Goal: Communication & Community: Answer question/provide support

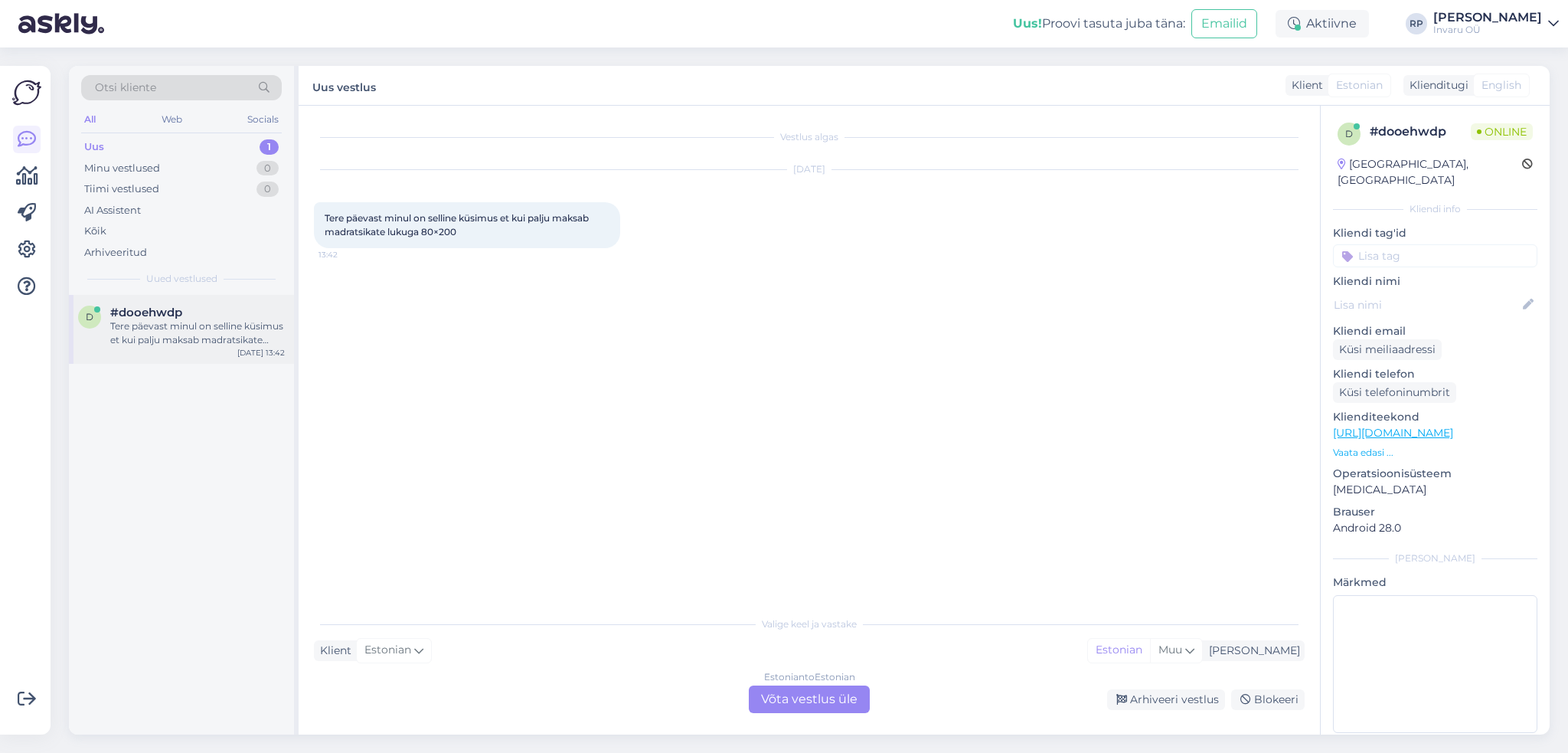
click at [228, 333] on div "Tere päevast minul on selline küsimus et kui palju maksab madratsikate lukuga 8…" at bounding box center [198, 333] width 175 height 28
click at [799, 692] on div "Estonian to Estonian Võta vestlus üle" at bounding box center [809, 698] width 121 height 28
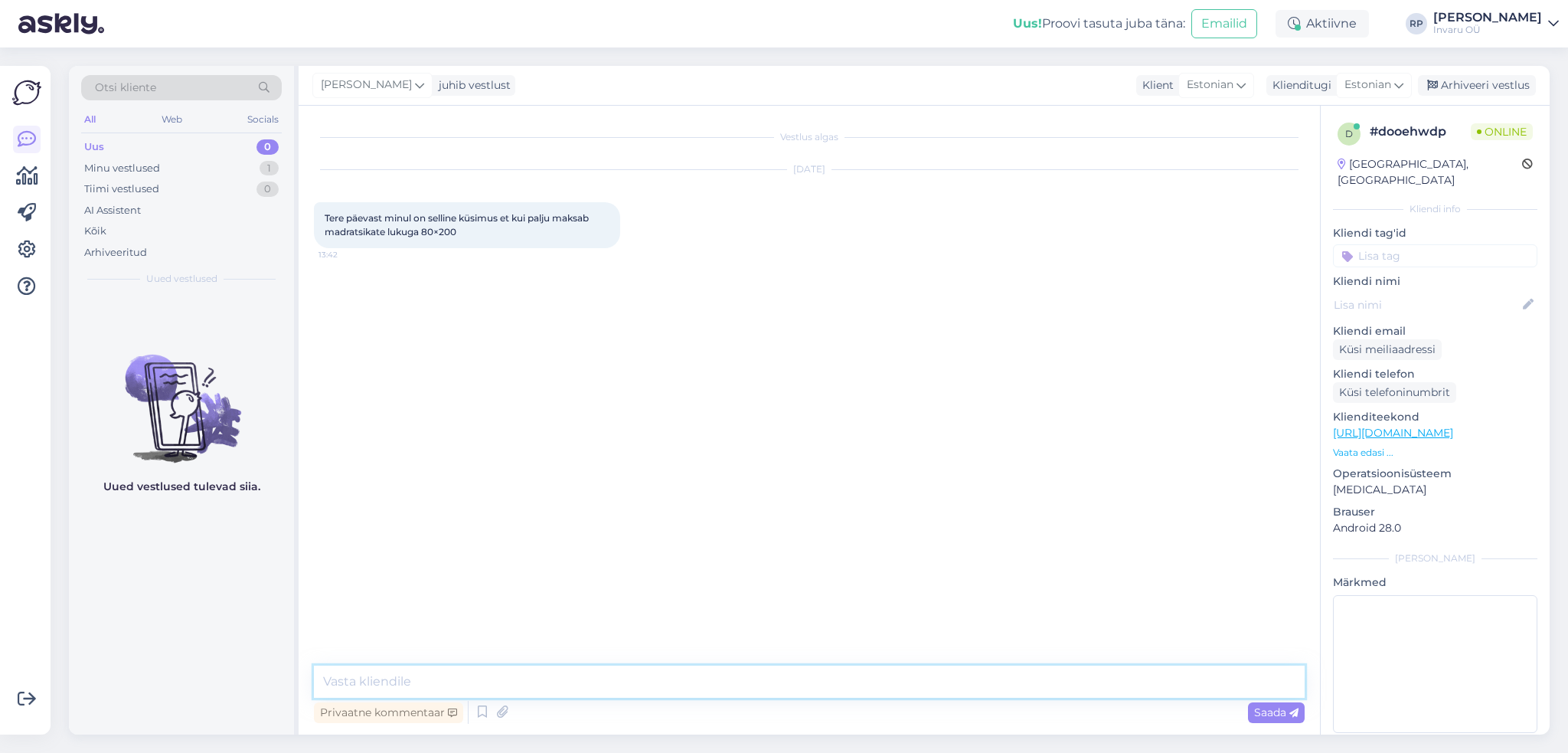
click at [510, 666] on textarea at bounding box center [808, 682] width 991 height 33
type textarea "Tere"
type textarea "[PERSON_NAME] ole pakkuda sellist"
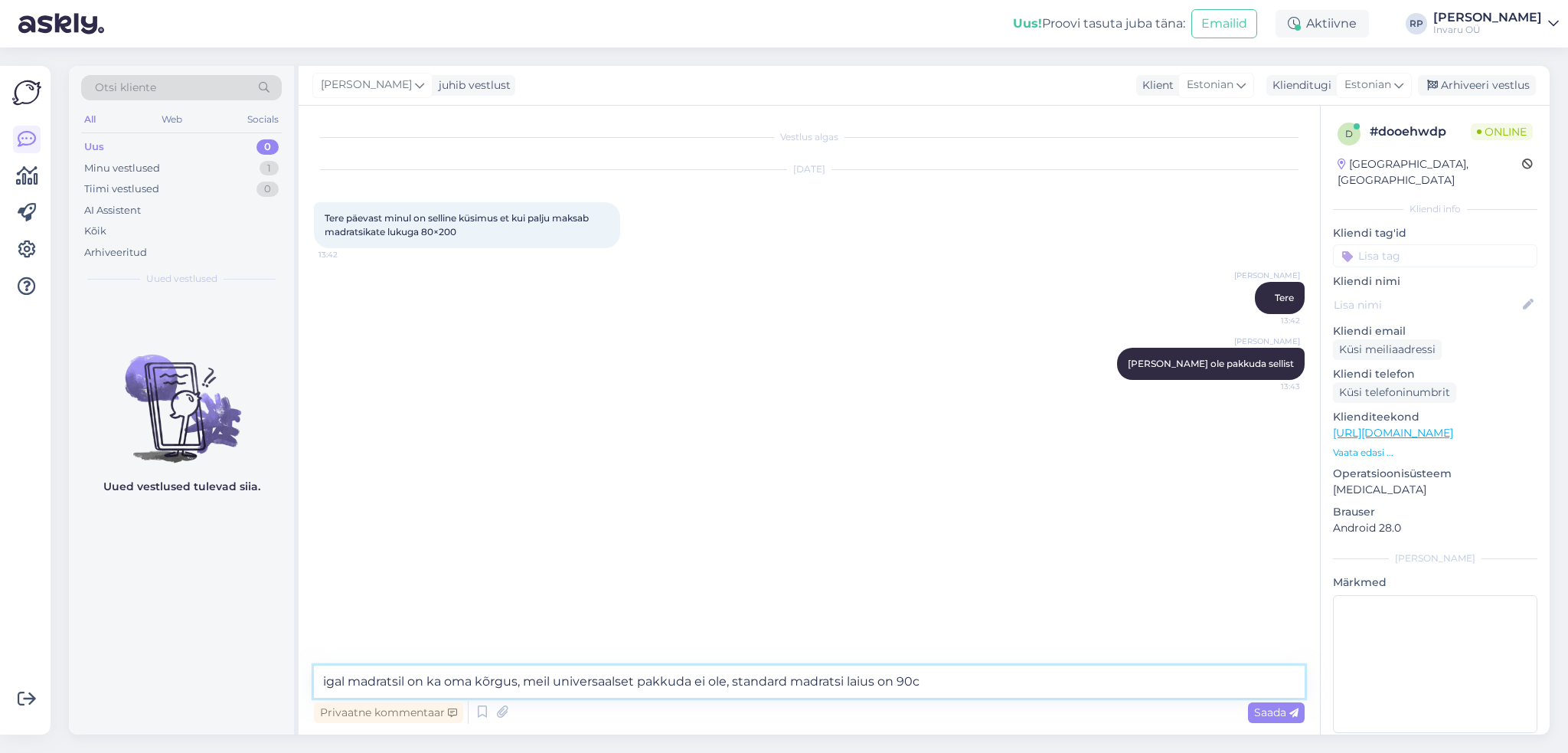
type textarea "igal madratsil on ka oma kõrgus, meil universaalset pakkuda ei ole, standard ma…"
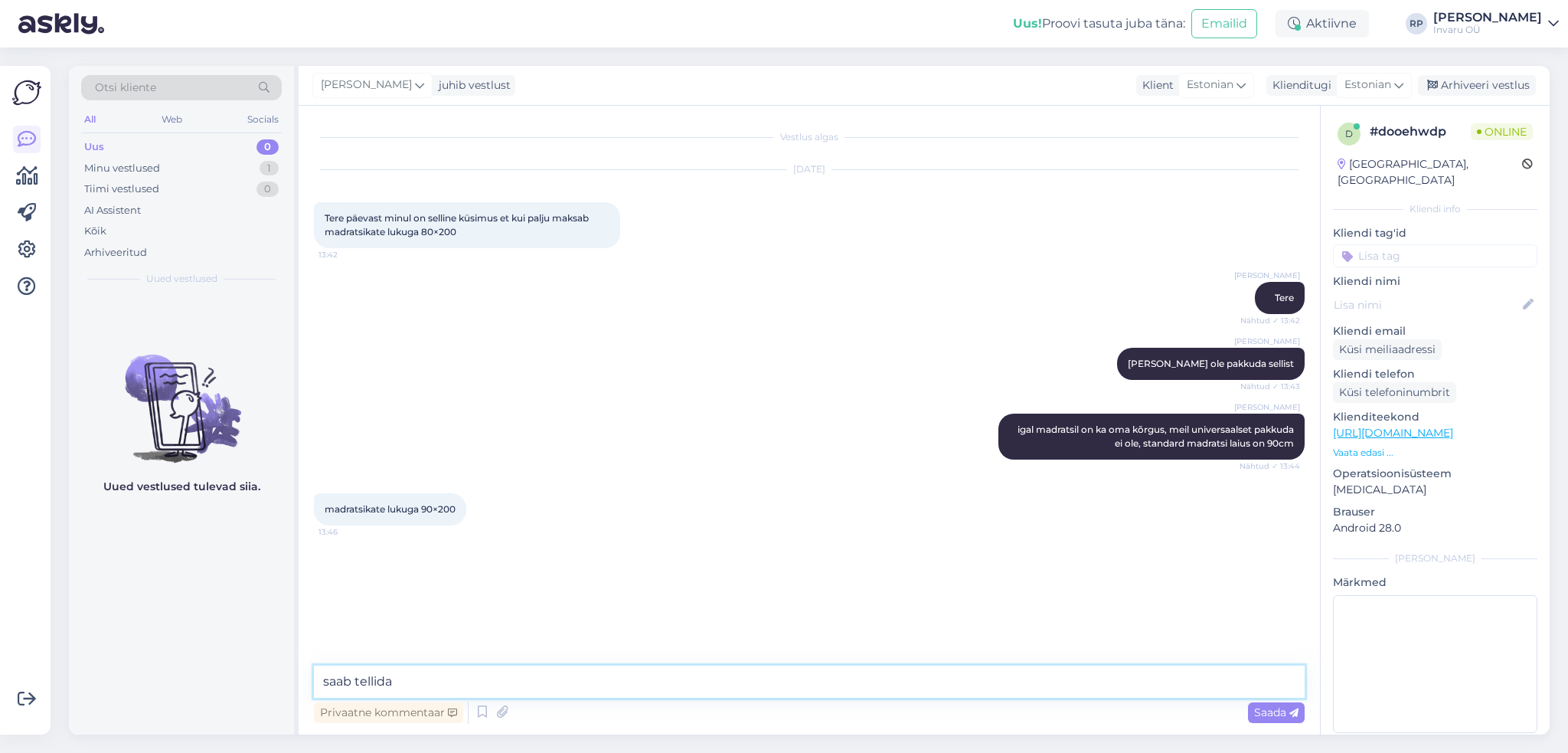
paste textarea "Madratsikate, 200x90x15 cm"
type textarea "saab tellida Madratsikate, 200x90x15 cm"
click at [1265, 713] on span "Saada" at bounding box center [1275, 712] width 44 height 13
click at [408, 685] on textarea at bounding box center [808, 682] width 991 height 33
type textarea "[PERSON_NAME] [PERSON_NAME] madrats on?"
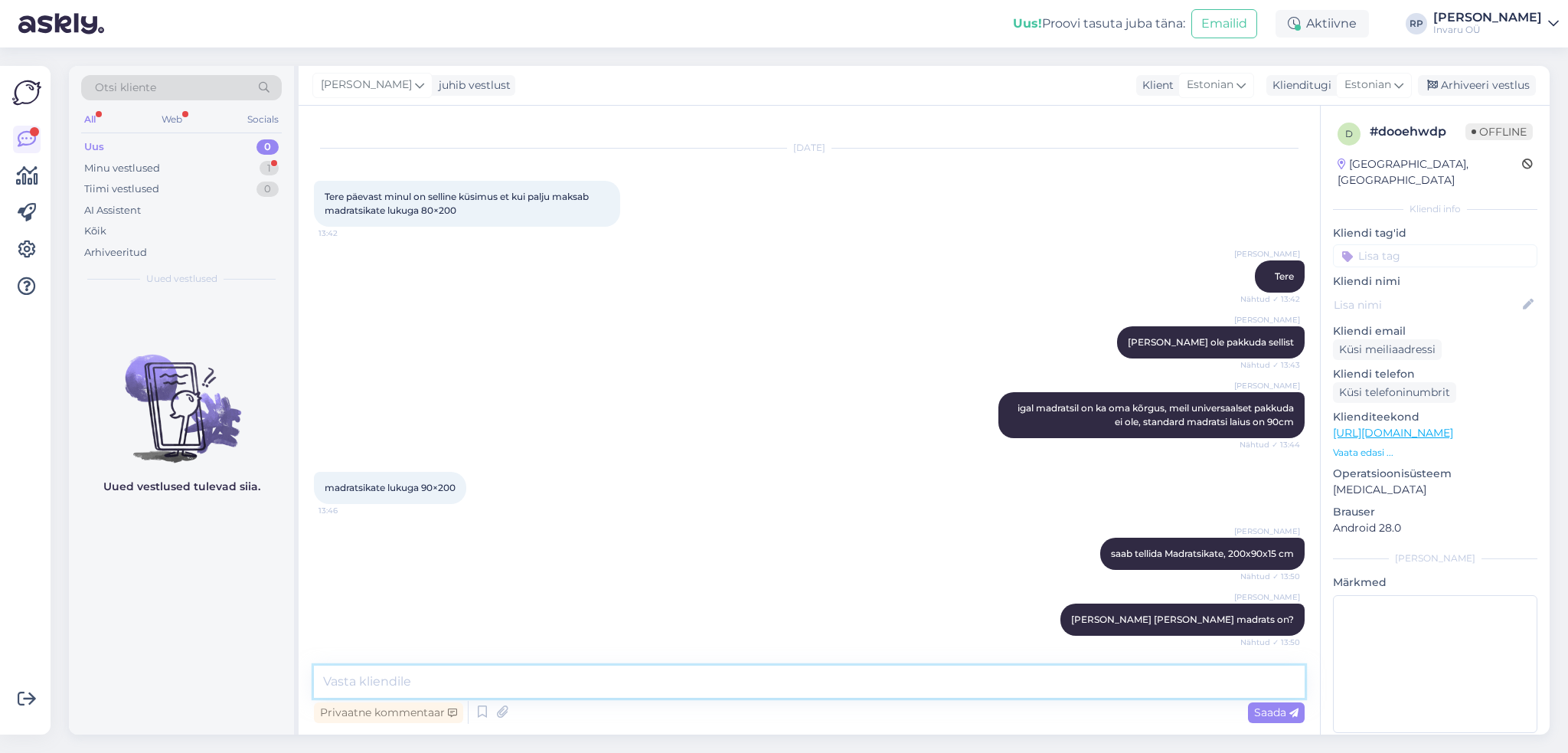
scroll to position [153, 0]
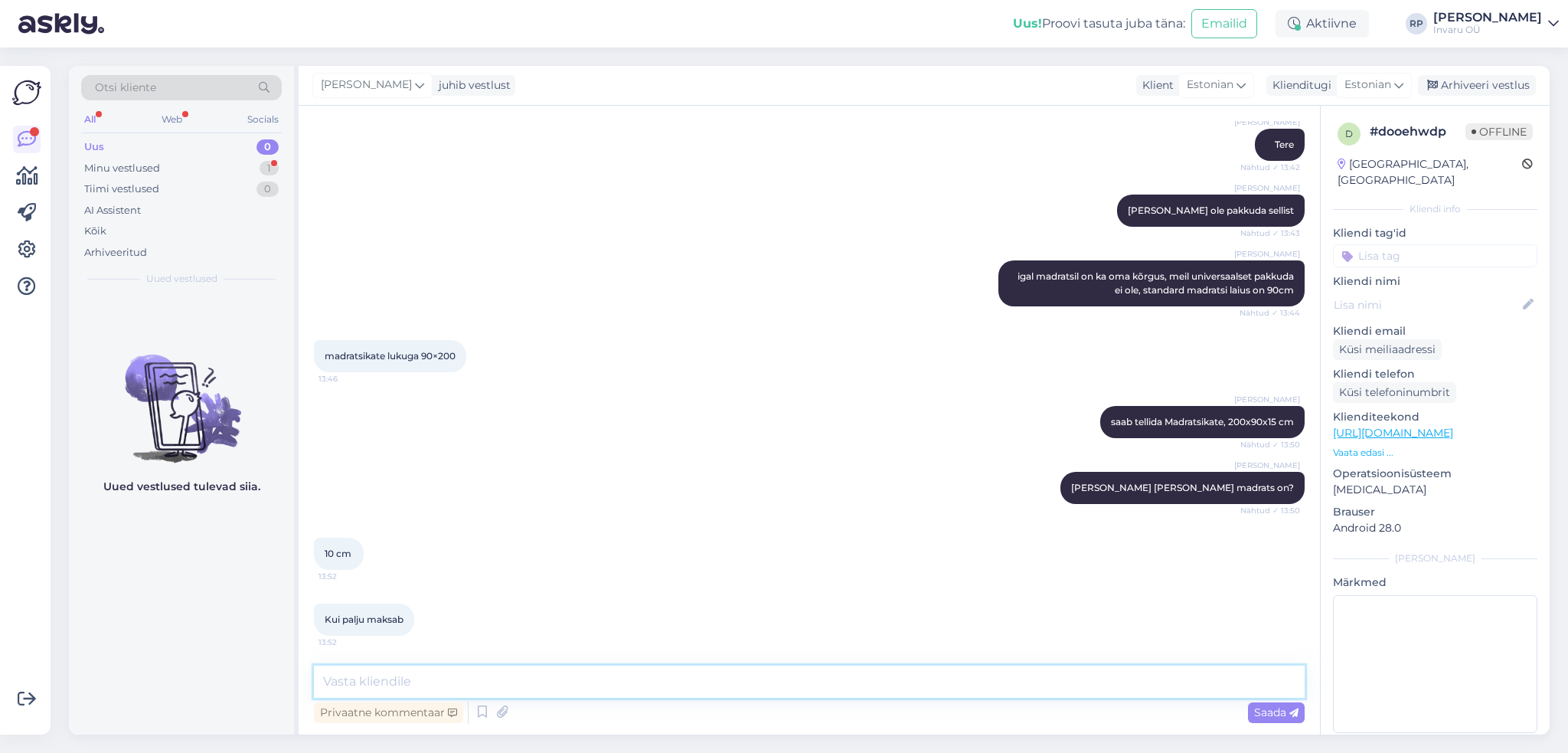
drag, startPoint x: 423, startPoint y: 675, endPoint x: 294, endPoint y: 720, distance: 136.6
click at [423, 675] on textarea at bounding box center [808, 682] width 991 height 33
type textarea "53,50€"
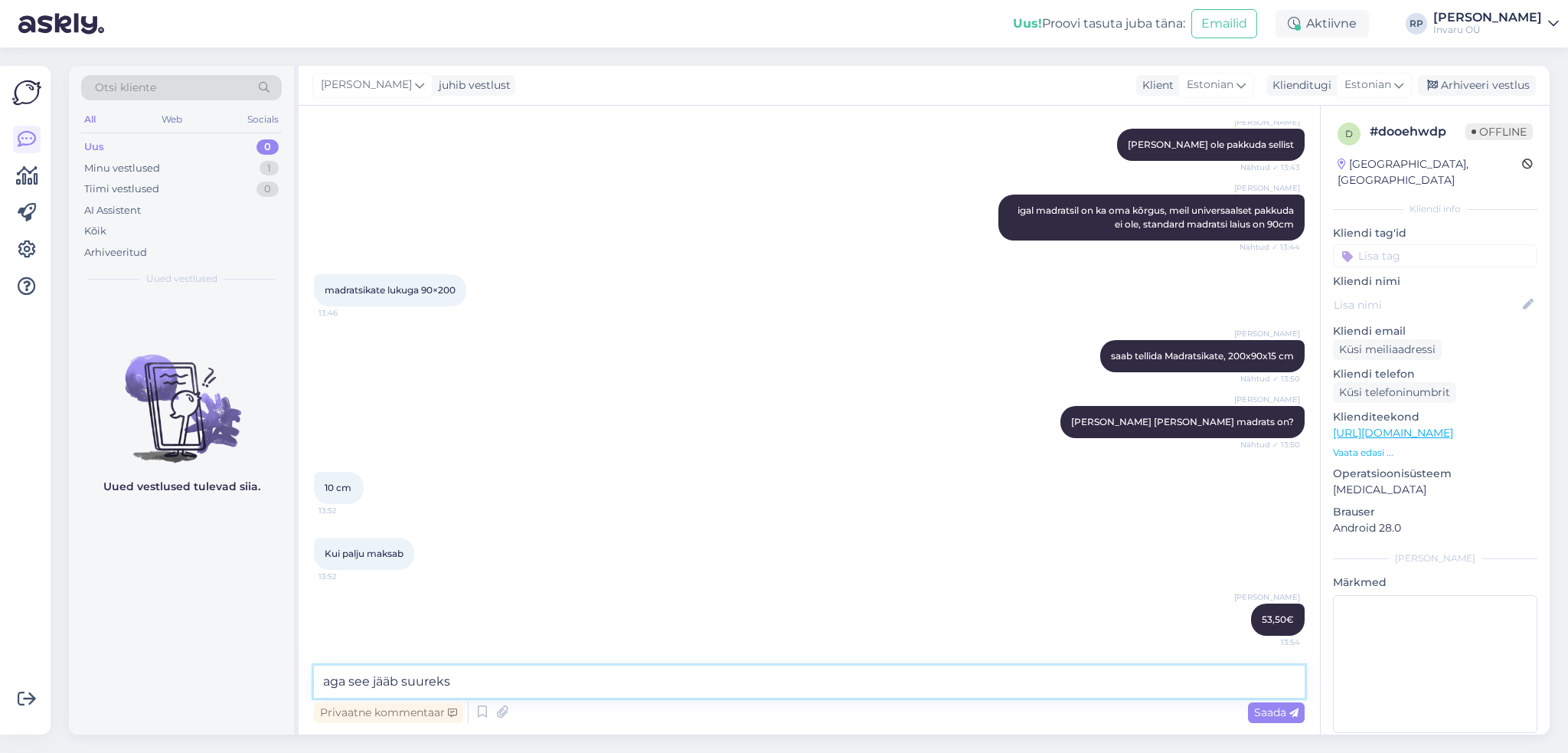
type textarea "aga see jääb suureks"
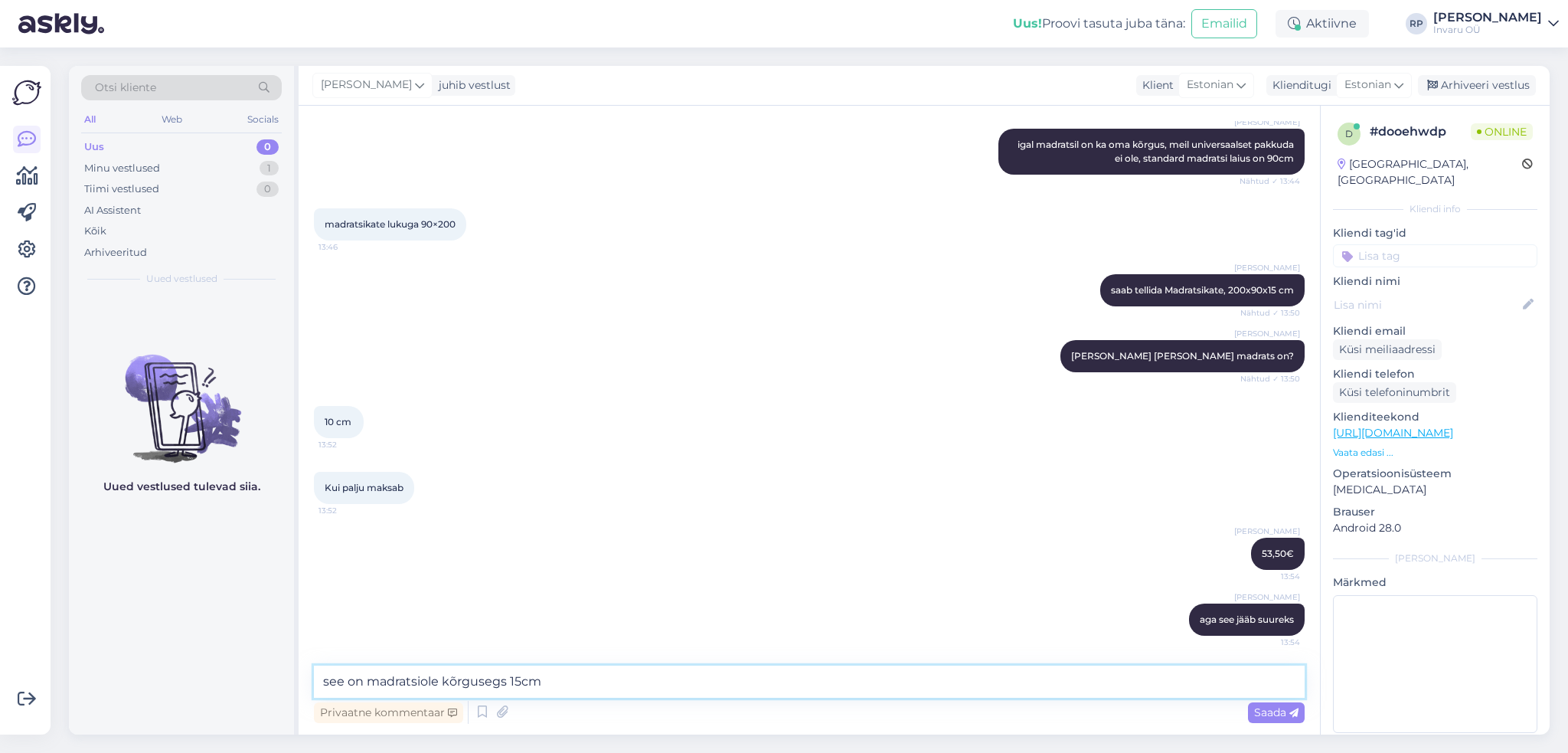
click at [425, 681] on textarea "see on madratsiole kõrgusegs 15cm" at bounding box center [808, 682] width 991 height 33
click at [499, 682] on textarea "see on madratsile kõrgusegs 15cm" at bounding box center [808, 682] width 991 height 33
type textarea "see on madratsile kõrgusega 15cm"
click at [803, 602] on div "[PERSON_NAME] aga see jääb suureks 13:54" at bounding box center [808, 619] width 991 height 66
click at [1274, 713] on span "Saada" at bounding box center [1275, 712] width 44 height 13
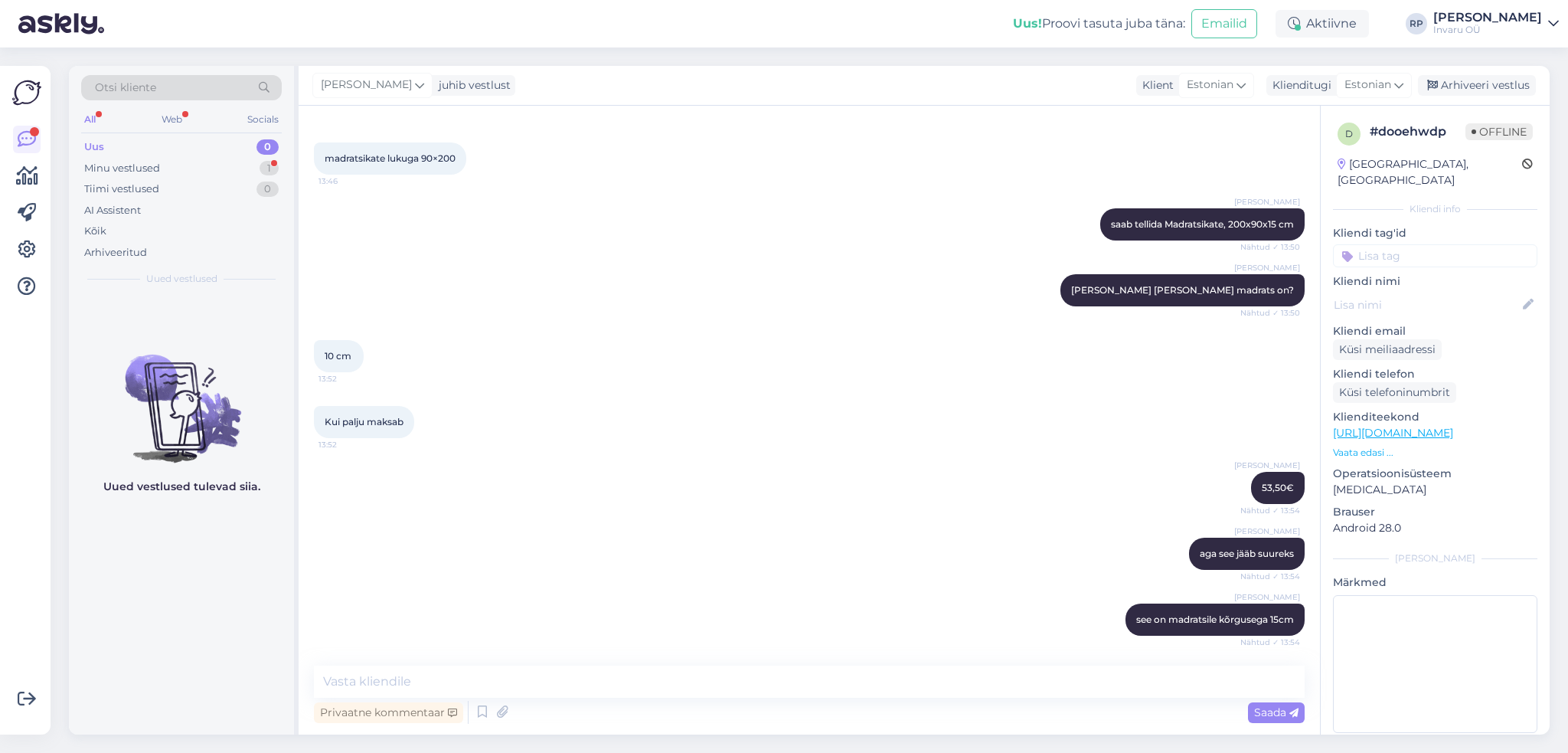
scroll to position [416, 0]
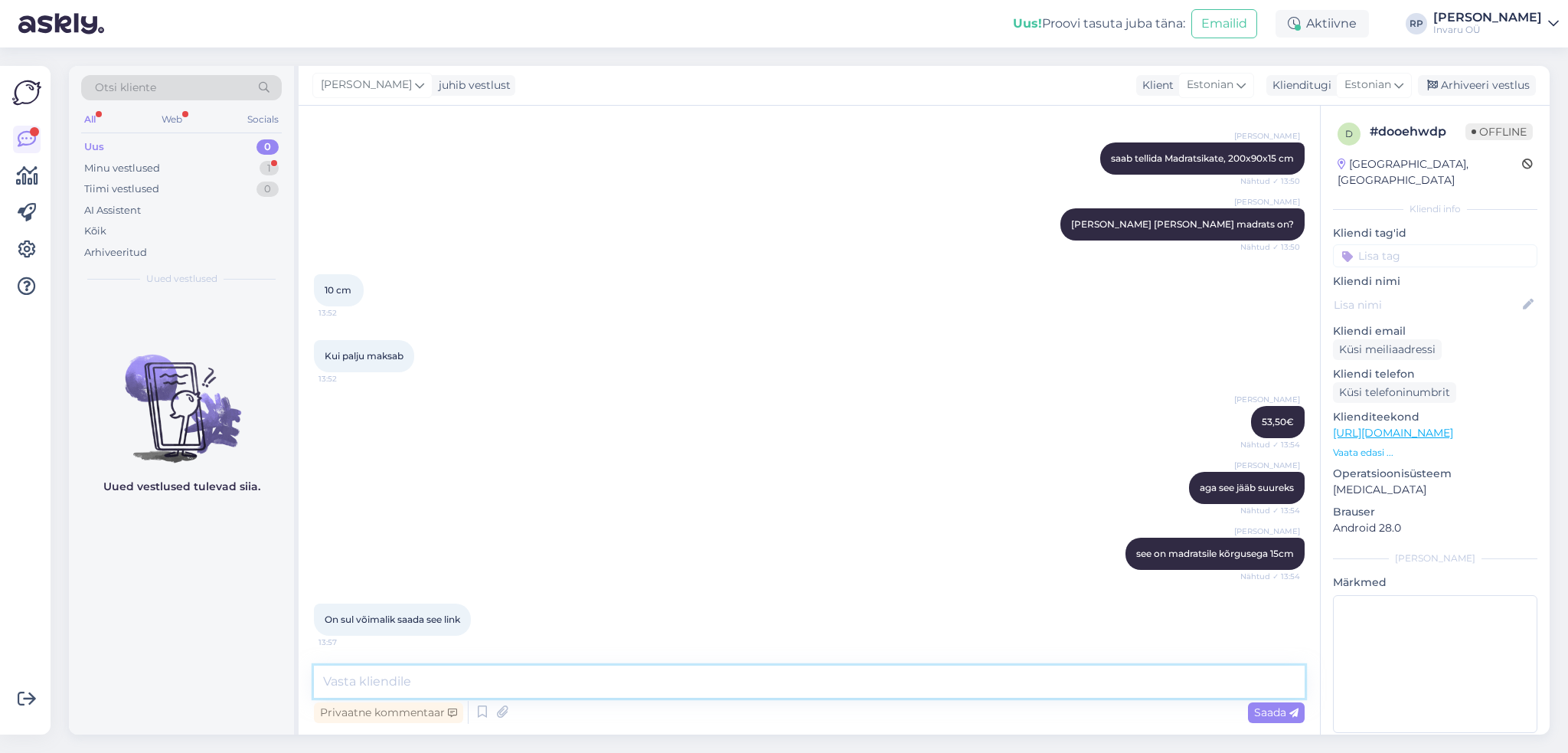
click at [460, 685] on textarea at bounding box center [808, 682] width 991 height 33
paste textarea "[URL][DOMAIN_NAME]"
type textarea "[URL][DOMAIN_NAME], selline sinine ümbris - lekkekindel ja hingav"
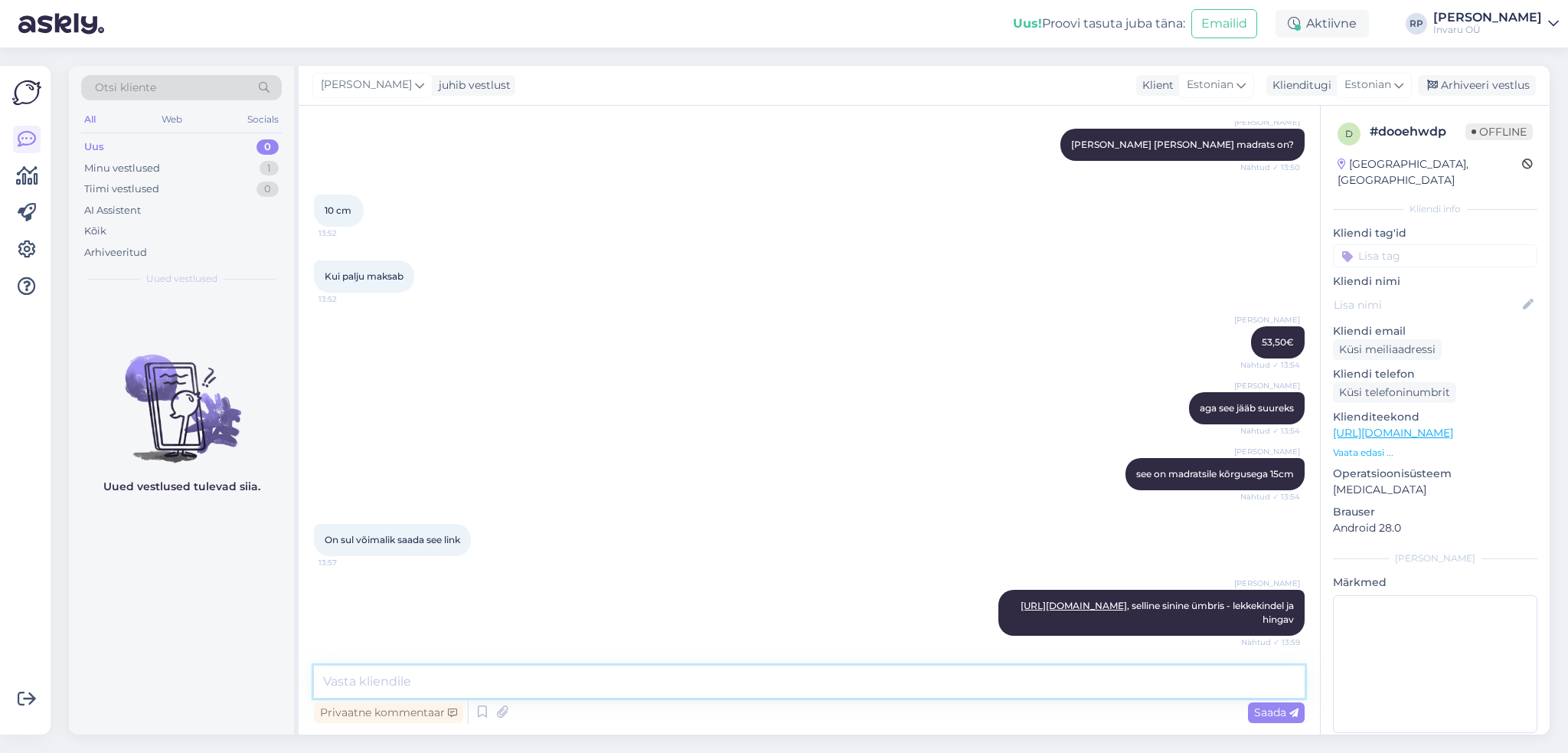
click at [444, 670] on textarea at bounding box center [808, 682] width 991 height 33
paste textarea "Madratsikate, 200x90x14"
type textarea "kohe oleks pakkuda Madratsikate, 200x90x14 hind 53,50€"
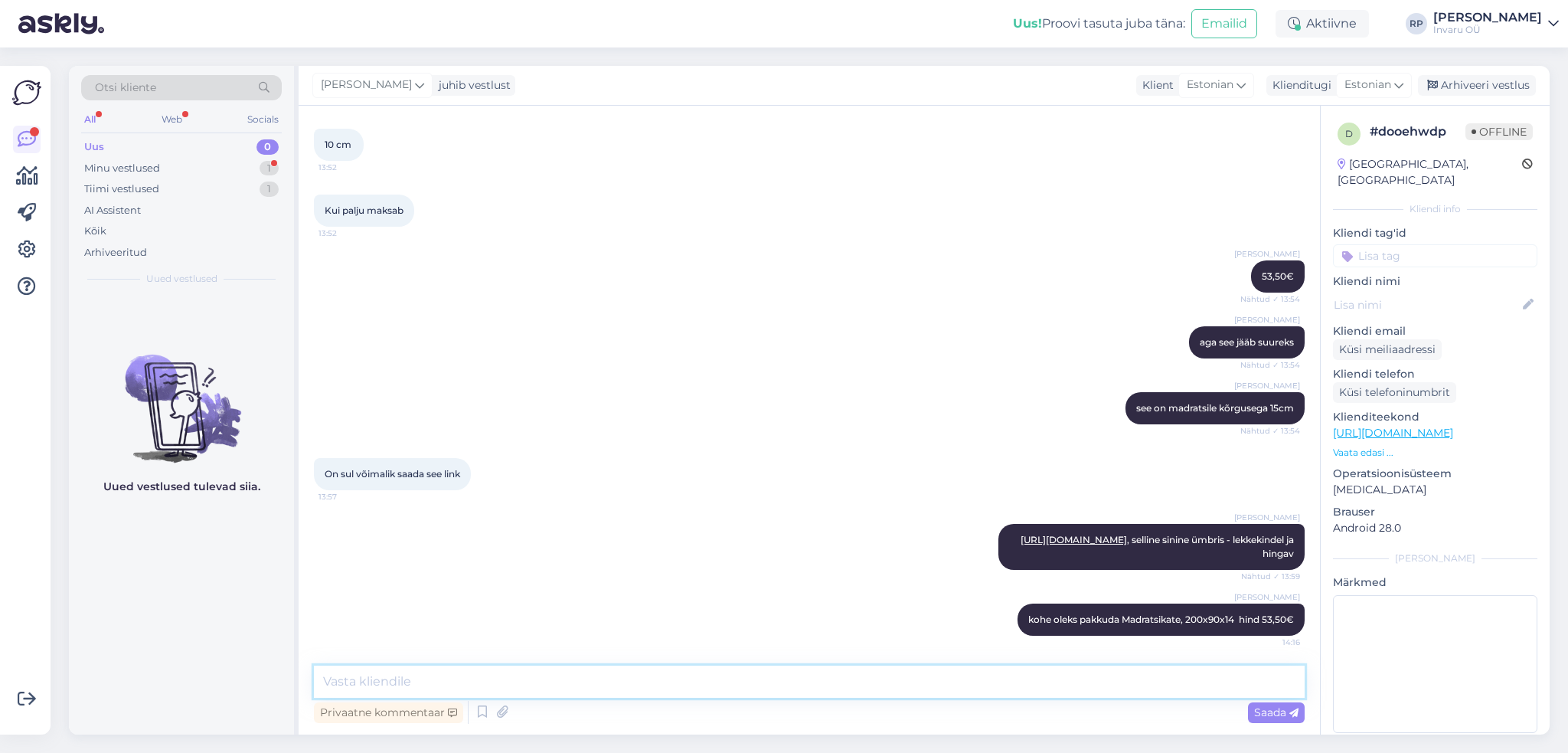
click at [405, 674] on textarea at bounding box center [808, 682] width 991 height 33
click at [1503, 84] on div "Arhiveeri vestlus" at bounding box center [1476, 85] width 118 height 21
